Goal: Task Accomplishment & Management: Manage account settings

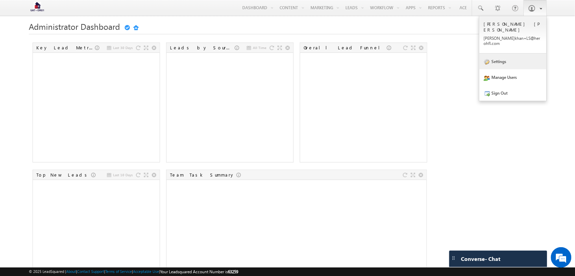
click at [522, 57] on link "Settings" at bounding box center [513, 61] width 67 height 16
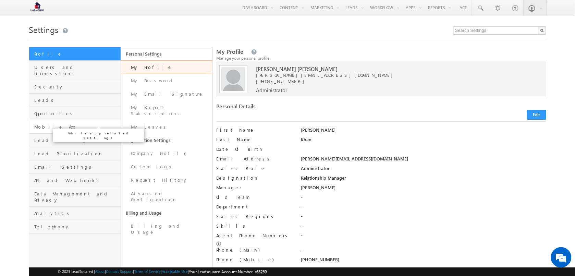
click at [66, 124] on span "Mobile App" at bounding box center [76, 127] width 85 height 6
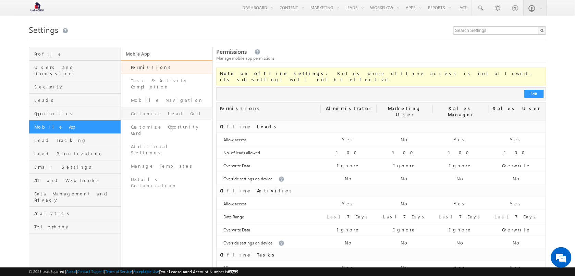
click at [175, 111] on link "Customize Lead Card" at bounding box center [167, 113] width 92 height 13
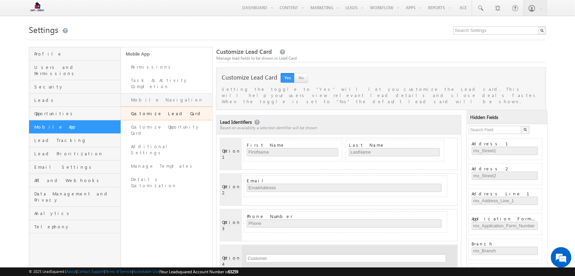
click at [170, 99] on link "Mobile Navigation" at bounding box center [167, 99] width 92 height 13
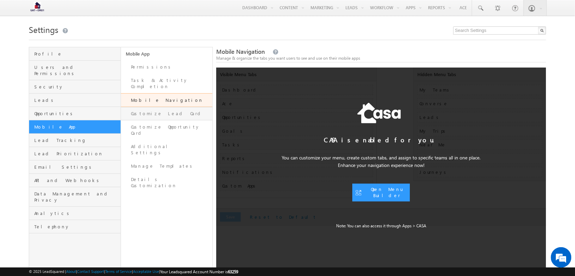
click at [173, 114] on link "Customize Lead Card" at bounding box center [167, 113] width 92 height 13
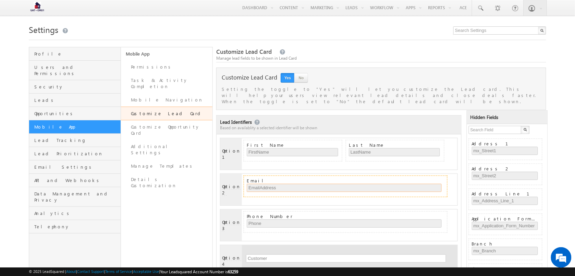
click at [285, 184] on input "EmailAddress" at bounding box center [344, 188] width 195 height 8
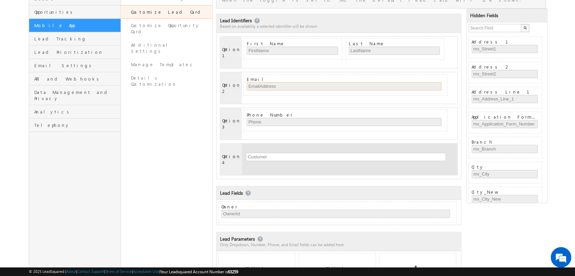
scroll to position [138, 0]
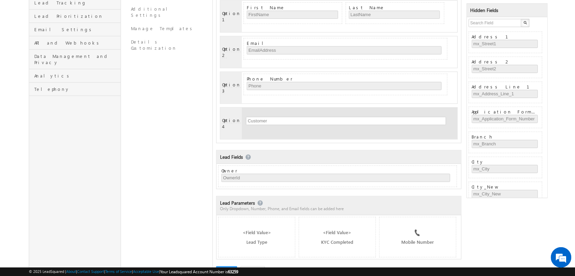
click at [295, 164] on div "Owner OwnerId" at bounding box center [339, 176] width 245 height 25
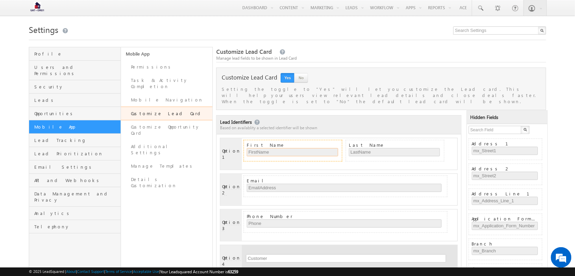
click at [294, 148] on input "FirstName" at bounding box center [292, 152] width 91 height 8
drag, startPoint x: 294, startPoint y: 148, endPoint x: 282, endPoint y: 148, distance: 12.0
click at [282, 148] on input "FirstName" at bounding box center [292, 152] width 91 height 8
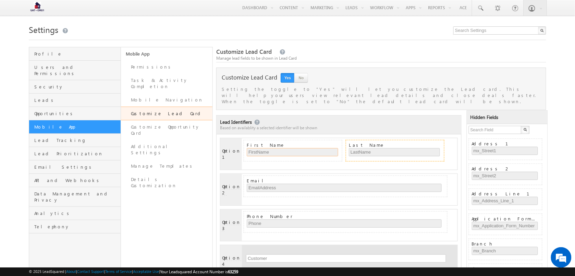
drag, startPoint x: 310, startPoint y: 145, endPoint x: 368, endPoint y: 143, distance: 58.0
click at [368, 143] on div "First Name FirstName Last Name LastName" at bounding box center [339, 154] width 237 height 32
click at [304, 142] on div "First Name FirstName" at bounding box center [293, 150] width 93 height 17
click at [329, 148] on input "FirstName" at bounding box center [292, 152] width 91 height 8
click at [251, 148] on input "FirstName" at bounding box center [292, 152] width 91 height 8
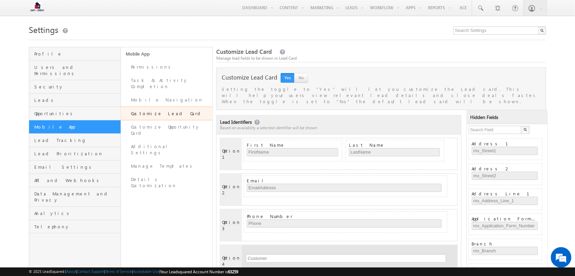
click at [231, 148] on span "Option 1" at bounding box center [231, 154] width 19 height 12
click at [295, 74] on button "No" at bounding box center [302, 78] width 14 height 10
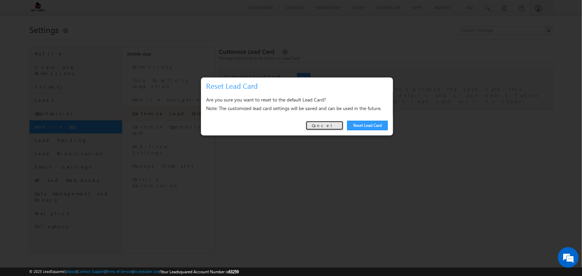
click at [335, 129] on link "Cancel" at bounding box center [325, 126] width 38 height 10
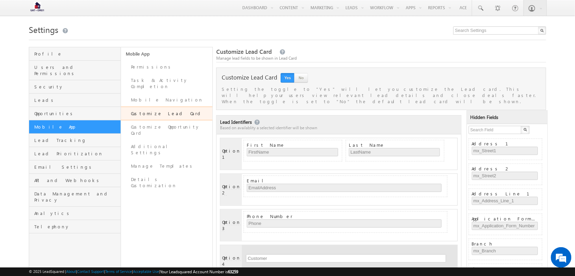
click at [288, 83] on button "Yes" at bounding box center [288, 78] width 14 height 10
click at [483, 148] on input "mx_Street1" at bounding box center [505, 151] width 67 height 8
drag, startPoint x: 483, startPoint y: 148, endPoint x: 392, endPoint y: 149, distance: 91.2
click at [392, 149] on input "LastName" at bounding box center [394, 152] width 91 height 8
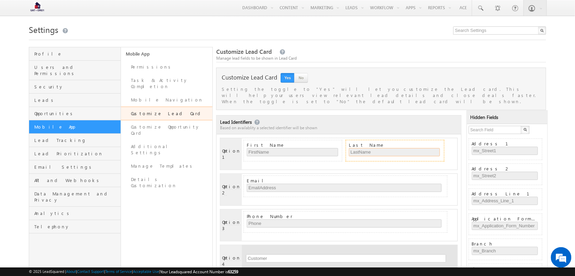
click at [366, 148] on input "LastName" at bounding box center [394, 152] width 91 height 8
click at [275, 184] on input "EmailAddress" at bounding box center [344, 188] width 195 height 8
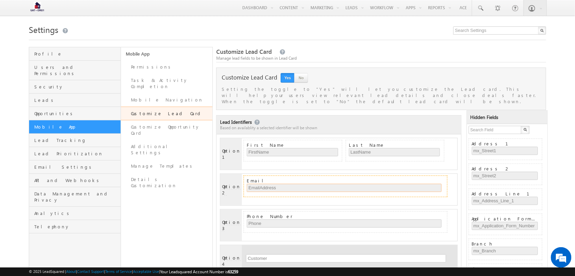
click at [275, 184] on input "EmailAddress" at bounding box center [344, 188] width 195 height 8
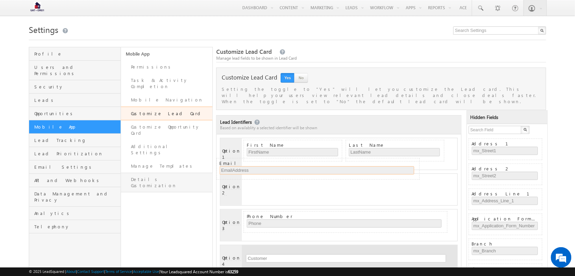
drag, startPoint x: 254, startPoint y: 172, endPoint x: 204, endPoint y: 164, distance: 50.3
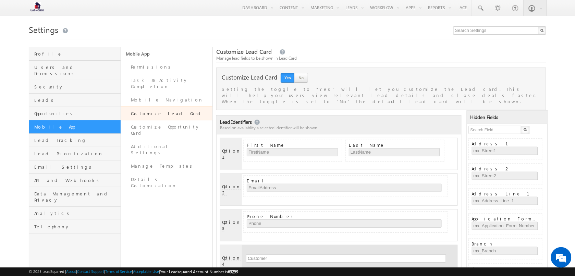
click at [229, 148] on span "Option 1" at bounding box center [231, 154] width 19 height 12
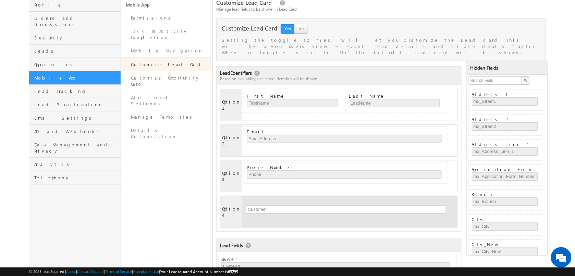
scroll to position [138, 0]
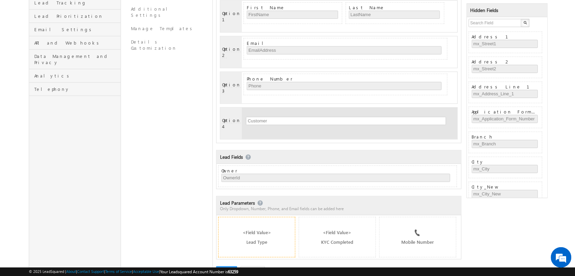
click at [261, 217] on div "<Field Value> Lead Type" at bounding box center [256, 237] width 77 height 40
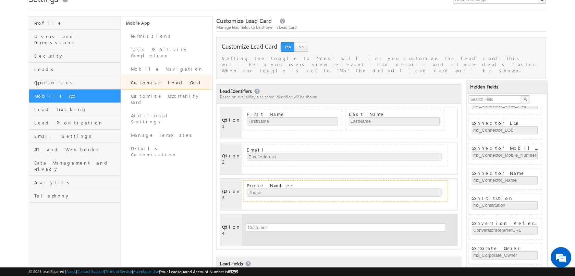
scroll to position [30, 0]
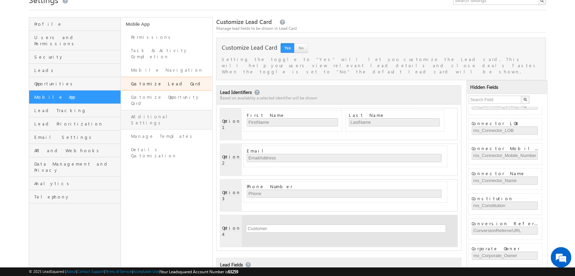
click at [181, 110] on link "Additional Settings" at bounding box center [167, 120] width 92 height 20
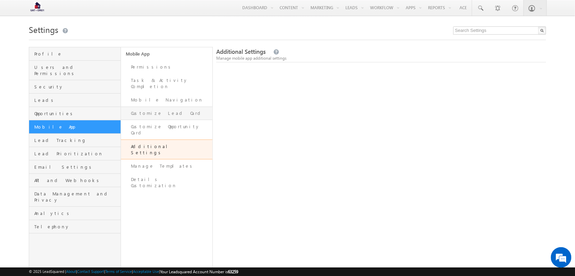
click at [180, 107] on link "Customize Lead Card" at bounding box center [167, 113] width 92 height 13
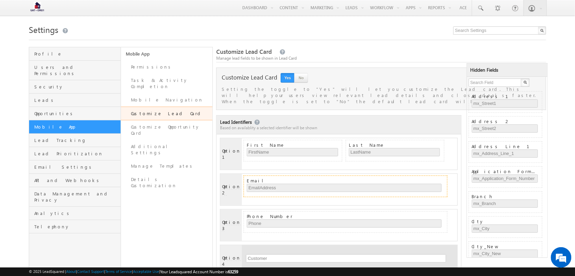
scroll to position [56, 0]
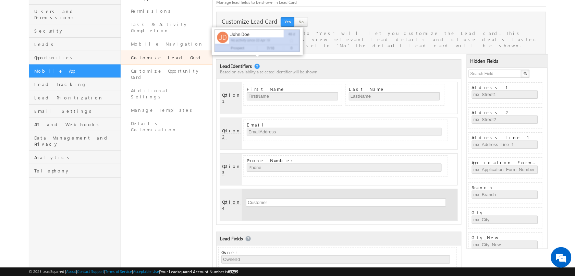
click at [258, 64] on link at bounding box center [257, 66] width 6 height 5
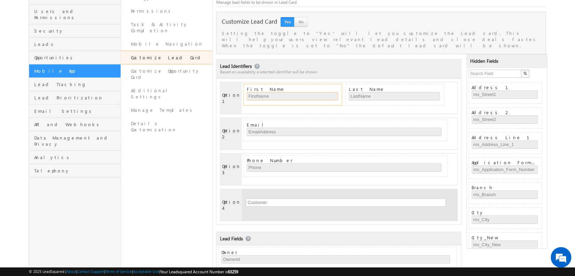
click at [276, 92] on input "FirstName" at bounding box center [292, 96] width 91 height 8
click at [227, 95] on div "Option 1" at bounding box center [232, 98] width 22 height 32
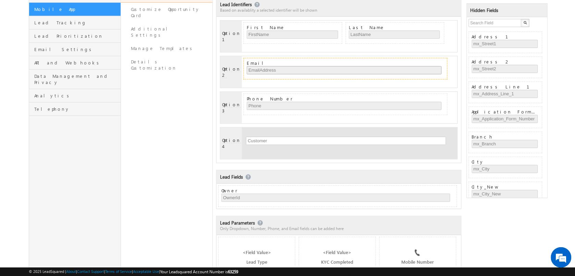
scroll to position [118, 0]
click at [492, 25] on input "text" at bounding box center [495, 23] width 53 height 8
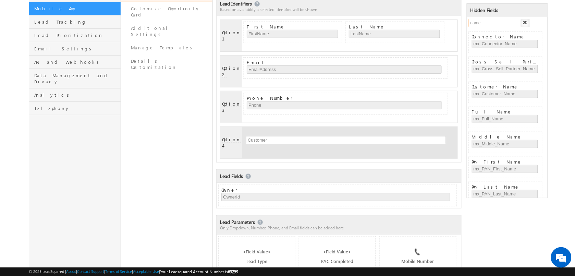
type input "name"
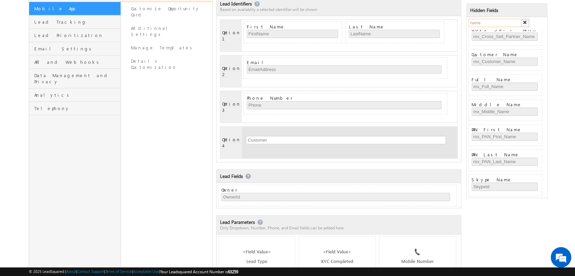
scroll to position [0, 0]
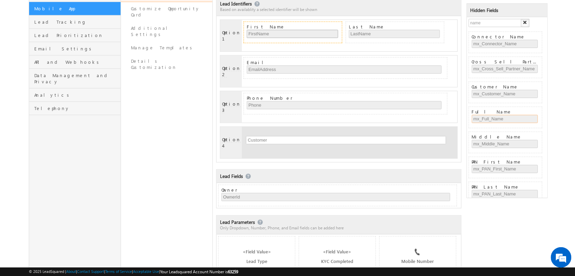
drag, startPoint x: 486, startPoint y: 118, endPoint x: 277, endPoint y: 28, distance: 227.5
click at [277, 28] on div "Lead Identifiers Based on availablity a selected identifier will be shown Optio…" at bounding box center [381, 141] width 330 height 289
click at [508, 112] on div "Full Name mx_Full_Name" at bounding box center [506, 117] width 68 height 17
drag, startPoint x: 516, startPoint y: 108, endPoint x: 313, endPoint y: 18, distance: 222.3
drag, startPoint x: 319, startPoint y: 36, endPoint x: 527, endPoint y: 158, distance: 240.9
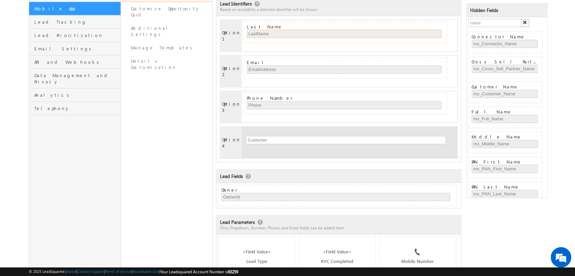
drag, startPoint x: 333, startPoint y: 33, endPoint x: 510, endPoint y: 155, distance: 215.2
click at [510, 155] on div "Lead Identifiers Based on availablity a selected identifier will be shown Optio…" at bounding box center [381, 141] width 330 height 289
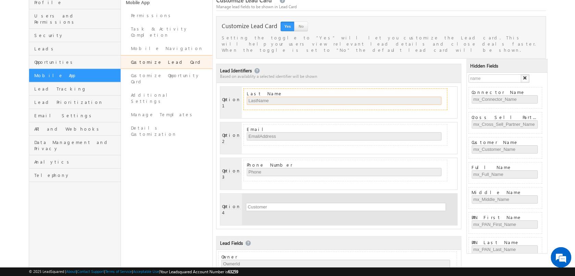
scroll to position [51, 0]
drag, startPoint x: 375, startPoint y: 93, endPoint x: 510, endPoint y: 201, distance: 172.3
click at [510, 201] on div "Lead Identifiers Based on availablity a selected identifier will be shown Optio…" at bounding box center [381, 208] width 330 height 289
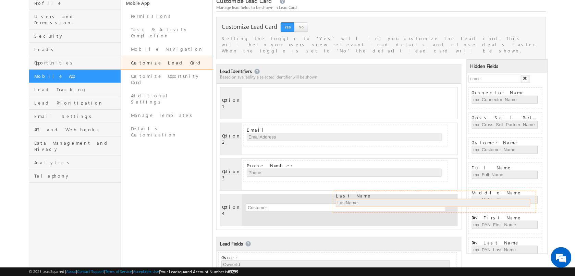
drag, startPoint x: 412, startPoint y: 105, endPoint x: 530, endPoint y: 211, distance: 158.6
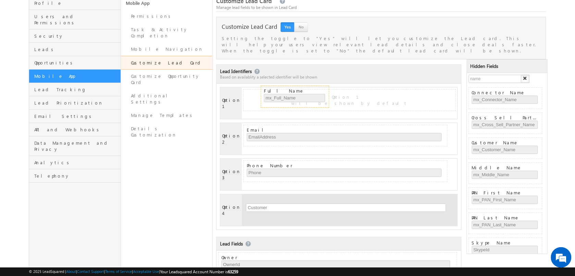
drag, startPoint x: 506, startPoint y: 183, endPoint x: 323, endPoint y: 105, distance: 198.7
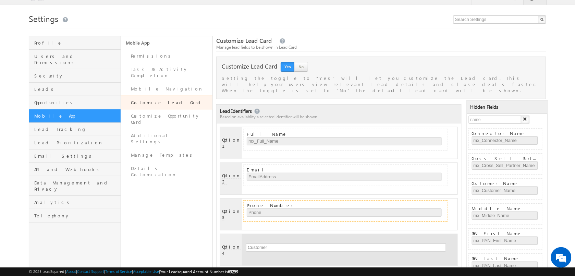
scroll to position [10, 0]
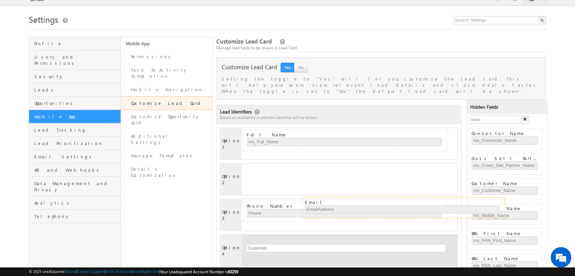
drag, startPoint x: 306, startPoint y: 160, endPoint x: 499, endPoint y: 202, distance: 197.7
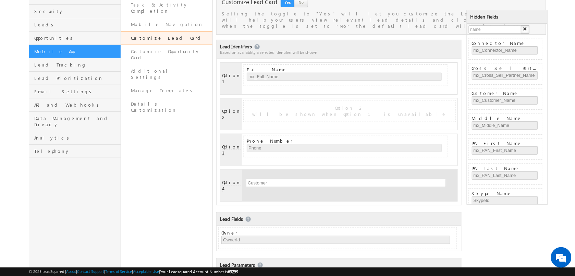
scroll to position [102, 0]
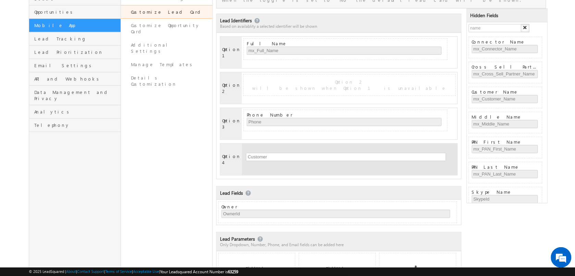
click at [365, 202] on div "Owner OwnerId" at bounding box center [337, 213] width 239 height 22
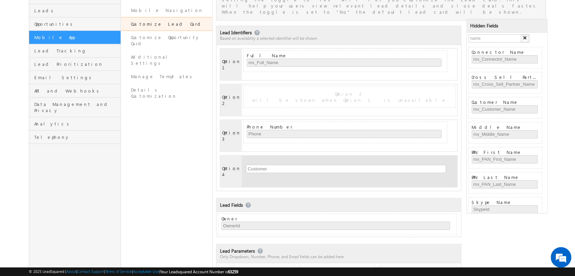
scroll to position [91, 0]
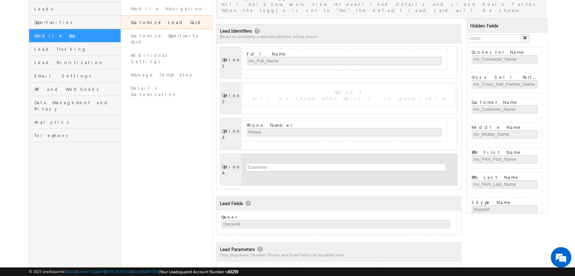
click at [522, 38] on button "button" at bounding box center [525, 38] width 9 height 8
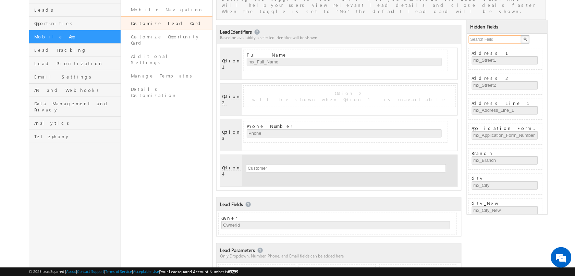
click at [490, 37] on input "text" at bounding box center [495, 39] width 53 height 8
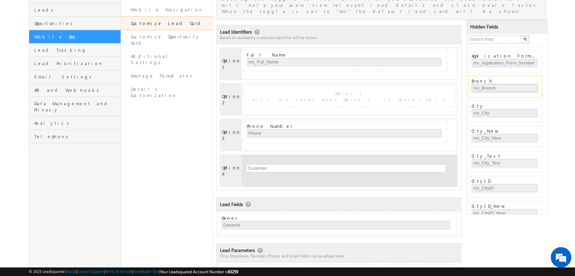
scroll to position [73, 0]
drag, startPoint x: 495, startPoint y: 84, endPoint x: 401, endPoint y: 58, distance: 97.1
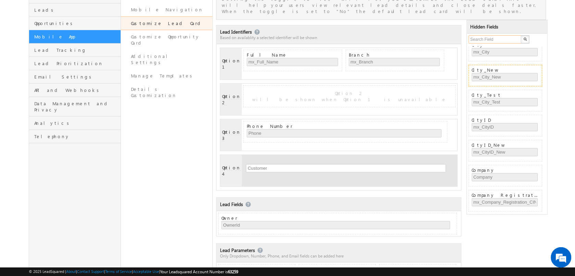
scroll to position [110, 0]
click at [492, 40] on input "text" at bounding box center [495, 39] width 53 height 8
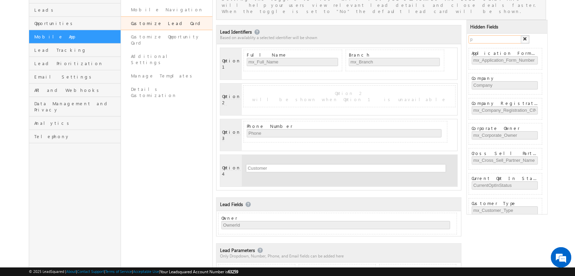
click at [491, 41] on input "p" at bounding box center [495, 39] width 53 height 8
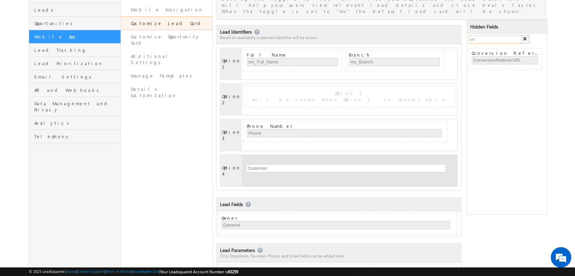
type input "v"
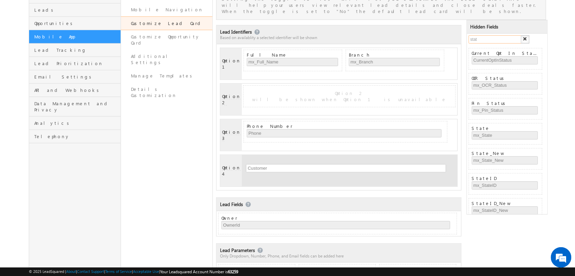
type input "stat"
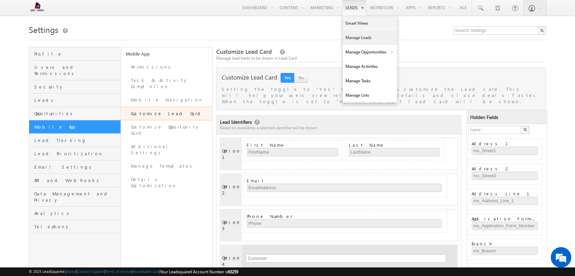
click at [364, 34] on link "Manage Leads" at bounding box center [370, 38] width 55 height 14
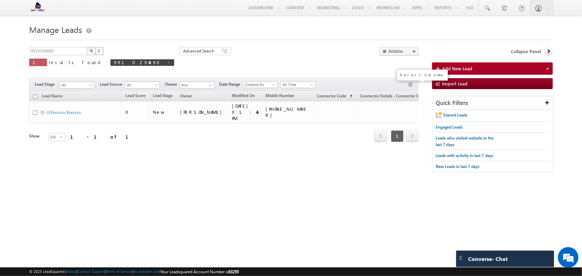
click at [410, 86] on button "button" at bounding box center [411, 85] width 7 height 7
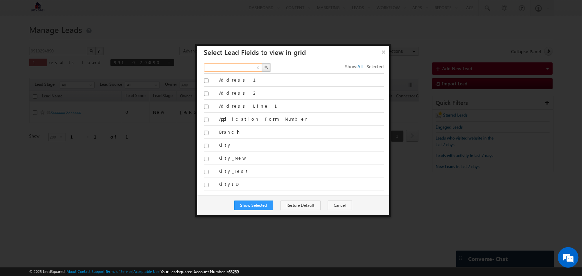
click at [239, 63] on input "text" at bounding box center [233, 67] width 59 height 8
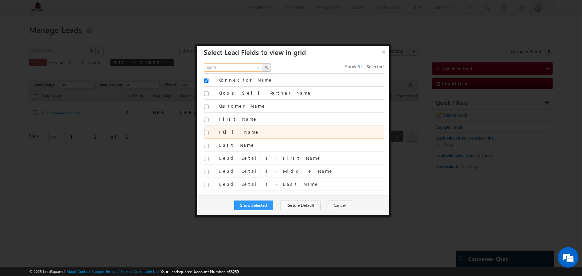
type input "name"
click at [218, 131] on div "Full Name" at bounding box center [294, 132] width 180 height 13
click at [207, 132] on input "Full Name" at bounding box center [206, 133] width 4 height 4
checkbox input "true"
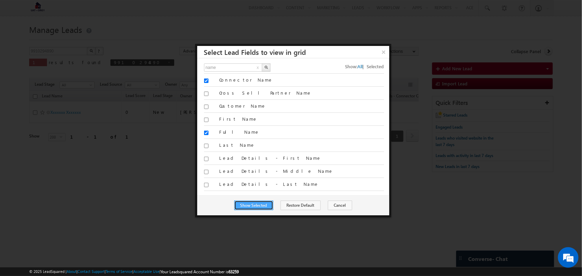
click at [262, 204] on button "Show Selected" at bounding box center [253, 206] width 39 height 10
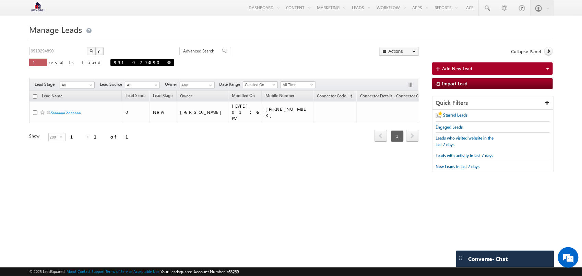
click at [167, 64] on span at bounding box center [168, 62] width 3 height 3
type input "Search Leads"
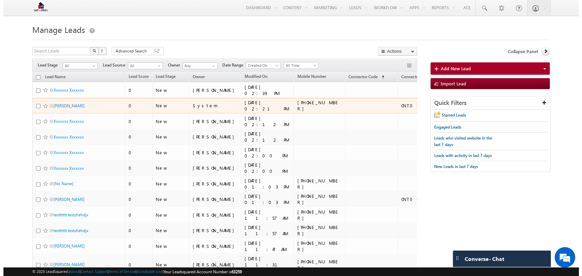
scroll to position [0, 93]
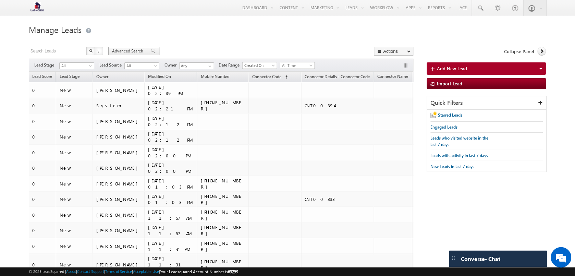
click at [127, 49] on span "Advanced Search" at bounding box center [128, 51] width 33 height 6
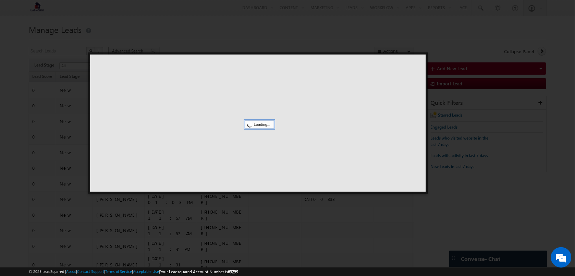
scroll to position [0, 88]
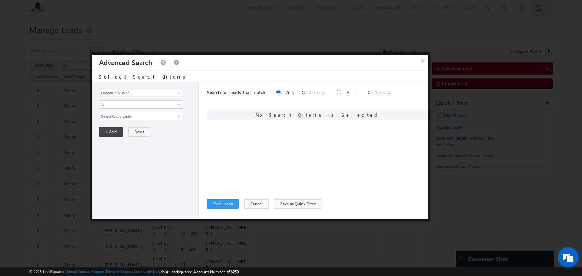
click at [139, 111] on div "Opportunity Type Lead Activity Task Sales Group Prospect Id Address 1 Address 2…" at bounding box center [145, 150] width 106 height 137
click at [138, 114] on input "Select Opportunity" at bounding box center [141, 116] width 84 height 8
click at [177, 116] on span at bounding box center [178, 116] width 5 height 5
click at [165, 92] on input "Opportunity Type" at bounding box center [141, 93] width 84 height 8
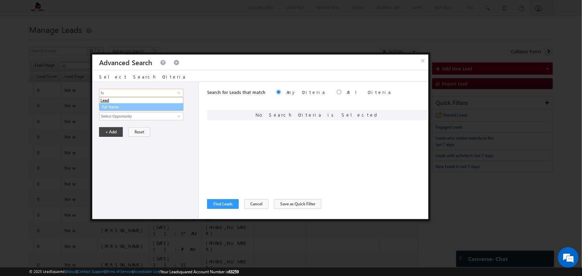
click at [159, 106] on link "Full Name" at bounding box center [141, 107] width 84 height 8
type input "Full Name"
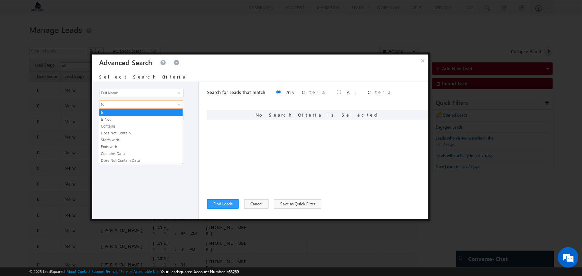
click at [159, 106] on span "Is" at bounding box center [136, 105] width 74 height 6
click at [147, 156] on link "Contains Data" at bounding box center [141, 154] width 84 height 6
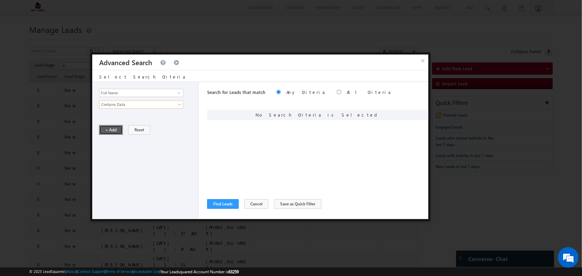
click at [112, 126] on button "+ Add" at bounding box center [111, 130] width 24 height 10
click at [223, 195] on div "Search for Leads that match Any Criteria All Criteria Note that the current tri…" at bounding box center [317, 150] width 221 height 137
click at [223, 203] on button "Find Leads" at bounding box center [223, 204] width 32 height 10
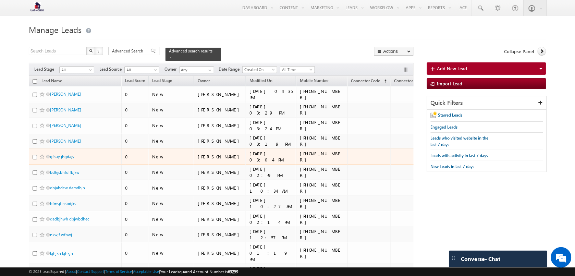
scroll to position [0, 95]
